Goal: Task Accomplishment & Management: Manage account settings

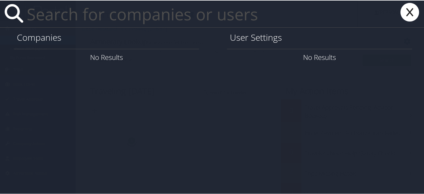
paste input "[EMAIL_ADDRESS][DOMAIN_NAME]"
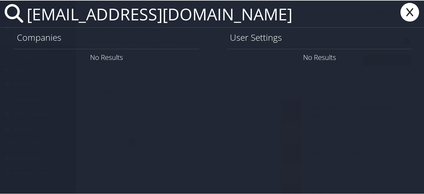
type input "aice@lsuhsc.edu"
drag, startPoint x: 156, startPoint y: 15, endPoint x: 9, endPoint y: 10, distance: 147.3
click at [10, 10] on div "aice@lsuhsc.edu" at bounding box center [213, 13] width 426 height 27
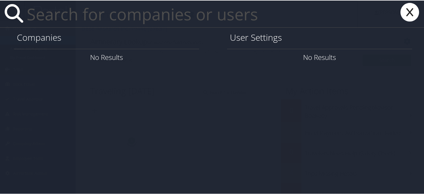
paste input "ttye@lsuhsc.edu"
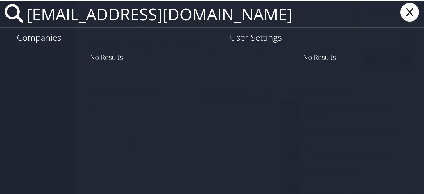
type input "ttye@lsuhsc.edu"
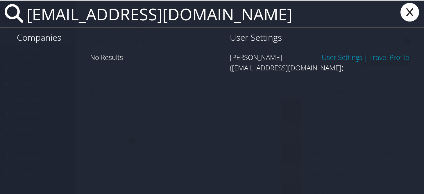
click at [330, 59] on link "User Settings" at bounding box center [341, 57] width 41 height 10
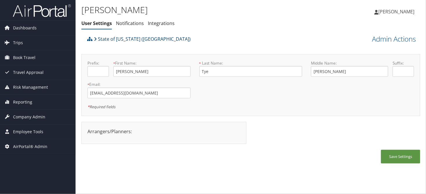
click at [113, 40] on link "State of [US_STATE] ([GEOGRAPHIC_DATA])" at bounding box center [142, 39] width 97 height 12
click at [229, 32] on div "Teri Tye User Settings Notifications Integrations User Settings Notifications I…" at bounding box center [194, 18] width 226 height 30
click at [23, 115] on span "Company Admin" at bounding box center [29, 116] width 32 height 15
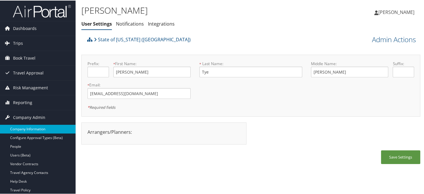
click at [36, 130] on link "Company Information" at bounding box center [37, 128] width 75 height 9
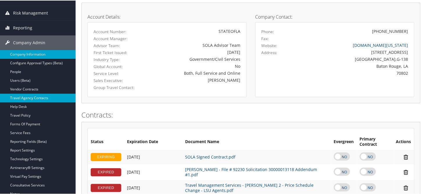
scroll to position [87, 0]
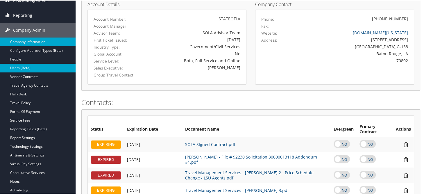
click at [22, 66] on link "Users (Beta)" at bounding box center [37, 67] width 75 height 9
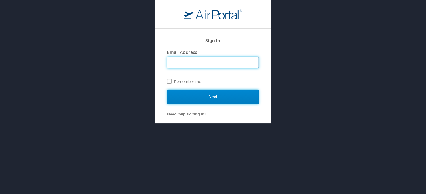
drag, startPoint x: 177, startPoint y: 94, endPoint x: 191, endPoint y: 94, distance: 14.8
click at [177, 94] on input "Next" at bounding box center [213, 96] width 92 height 15
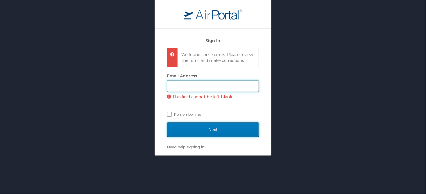
click at [200, 91] on input "Email Address" at bounding box center [212, 85] width 91 height 11
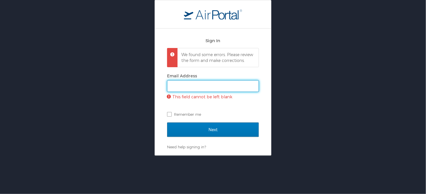
type input "[PERSON_NAME][EMAIL_ADDRESS][PERSON_NAME][DOMAIN_NAME]"
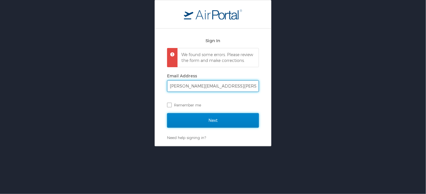
click at [218, 127] on input "Next" at bounding box center [213, 120] width 92 height 15
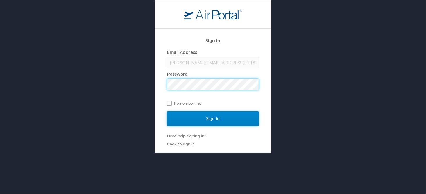
click at [218, 125] on input "Sign In" at bounding box center [213, 118] width 92 height 15
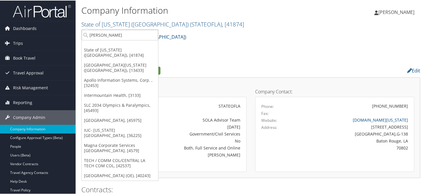
type input "bhate"
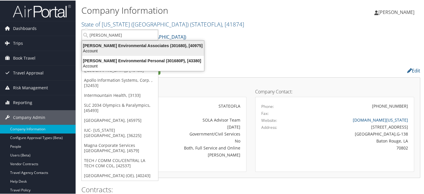
click at [140, 47] on div "Bhate Environmental Associates (301680), [40975]" at bounding box center [142, 44] width 129 height 5
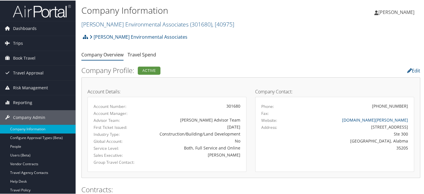
click at [244, 44] on div "Bhate Environmental Associates Account Structure Bhate Environmental Associates…" at bounding box center [250, 38] width 339 height 16
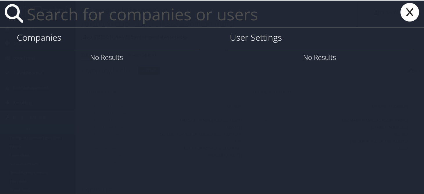
click at [191, 16] on input "text" at bounding box center [190, 13] width 333 height 27
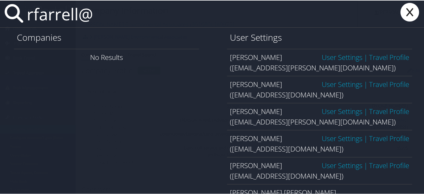
type input "rfarrell@"
click at [323, 112] on link "User Settings" at bounding box center [341, 111] width 41 height 10
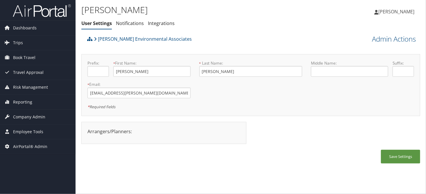
click at [255, 31] on div "[PERSON_NAME] User Settings Notifications Integrations User Settings Notificati…" at bounding box center [194, 18] width 226 height 30
click at [382, 39] on link "Admin Actions" at bounding box center [394, 39] width 44 height 10
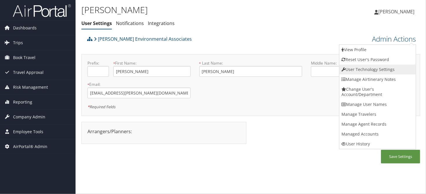
click at [356, 70] on link "User Technology Settings" at bounding box center [377, 69] width 76 height 10
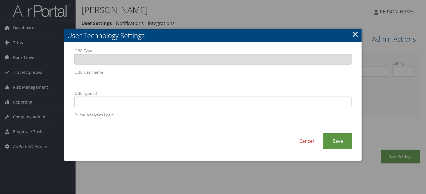
click at [302, 142] on link "Cancel" at bounding box center [306, 141] width 33 height 16
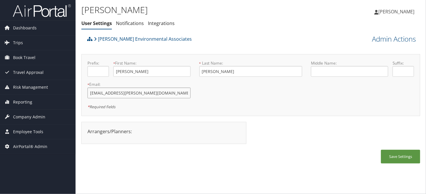
click at [80, 93] on div "[PERSON_NAME] User Settings Notifications Integrations User Settings Notificati…" at bounding box center [250, 97] width 350 height 194
click at [17, 115] on span "Company Admin" at bounding box center [29, 116] width 32 height 15
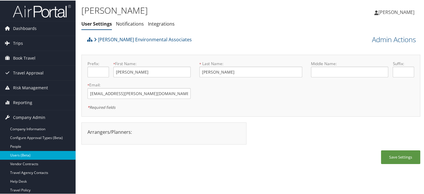
click at [21, 152] on link "Users (Beta)" at bounding box center [37, 154] width 75 height 9
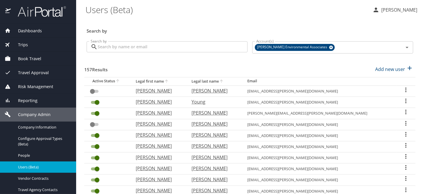
click at [145, 48] on input "Search by" at bounding box center [173, 46] width 150 height 11
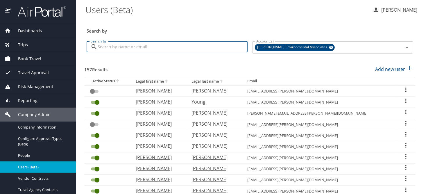
click at [122, 49] on input "Search by" at bounding box center [173, 46] width 150 height 11
paste input "r"
click at [124, 46] on input "Search by" at bounding box center [173, 46] width 150 height 11
type input "[EMAIL_ADDRESS][PERSON_NAME][DOMAIN_NAME]"
checkbox input "true"
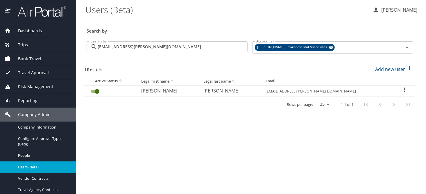
click at [401, 90] on icon "User Search Table" at bounding box center [404, 89] width 7 height 7
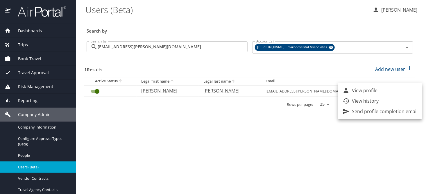
click at [373, 100] on p "View history" at bounding box center [365, 100] width 27 height 7
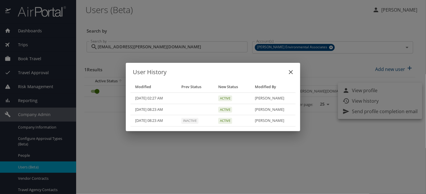
click at [187, 144] on div "User History Modified Prev Status New Status Modified By 10/03/2025, 02:27 AM A…" at bounding box center [213, 97] width 426 height 194
click at [290, 73] on icon "close" at bounding box center [290, 72] width 7 height 7
